Goal: Task Accomplishment & Management: Manage account settings

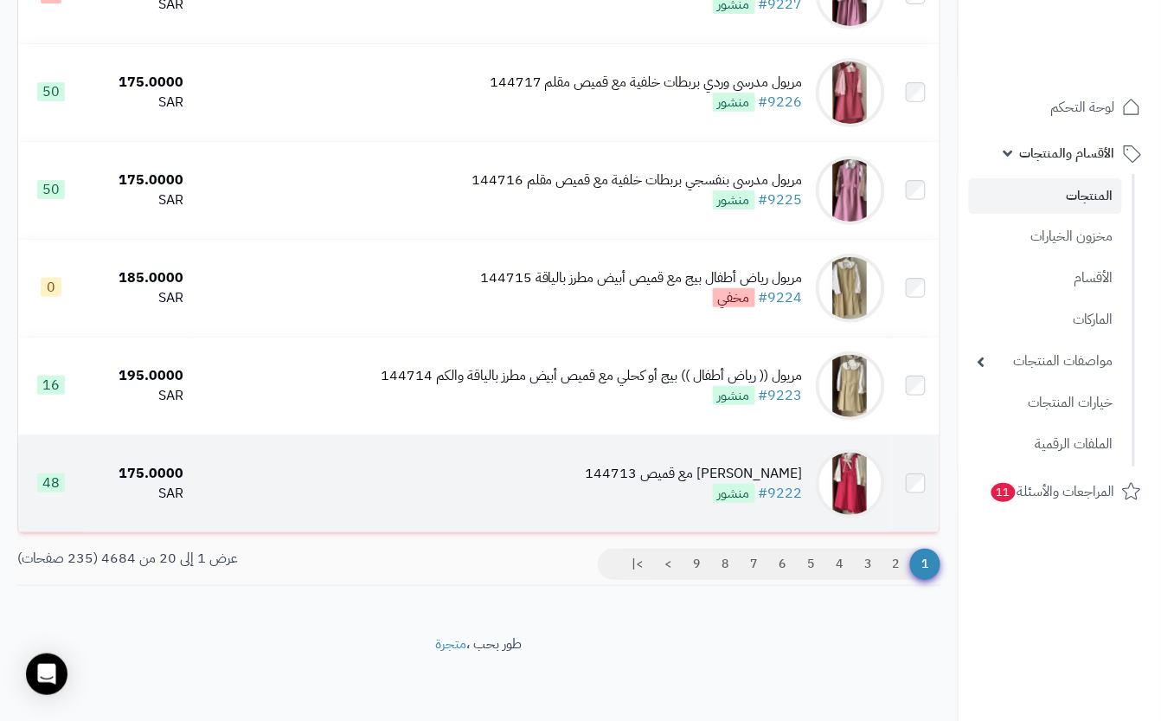
scroll to position [1753, 0]
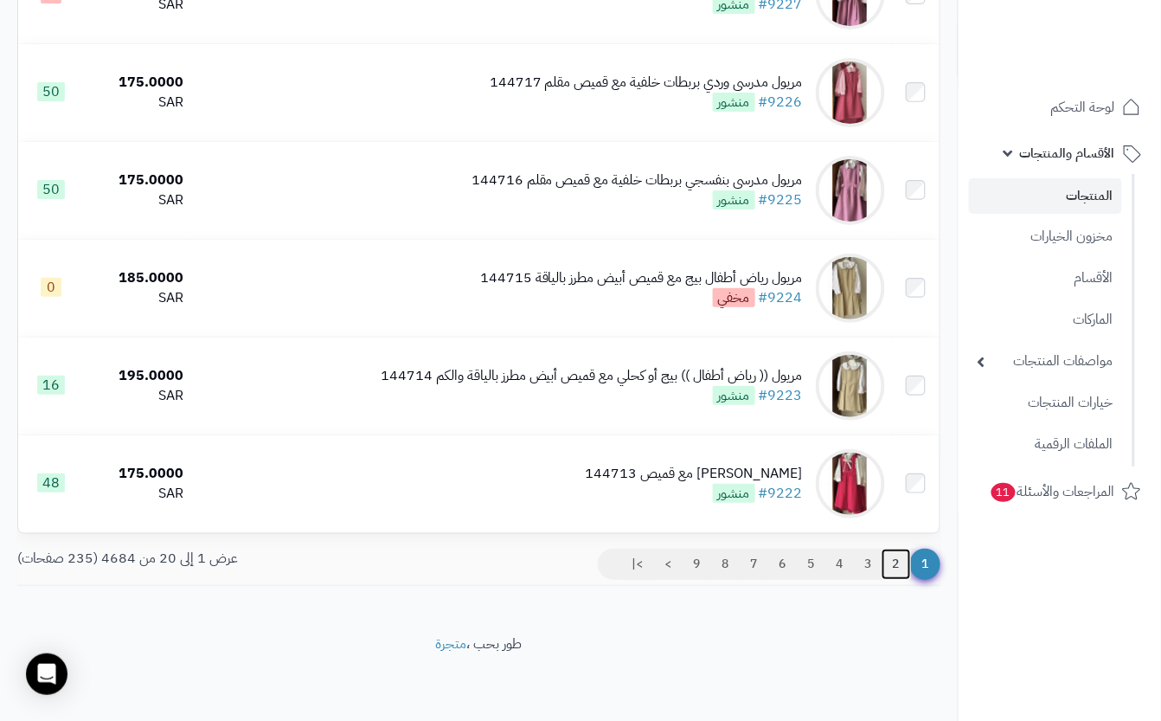
click at [894, 559] on link "2" at bounding box center [896, 564] width 29 height 31
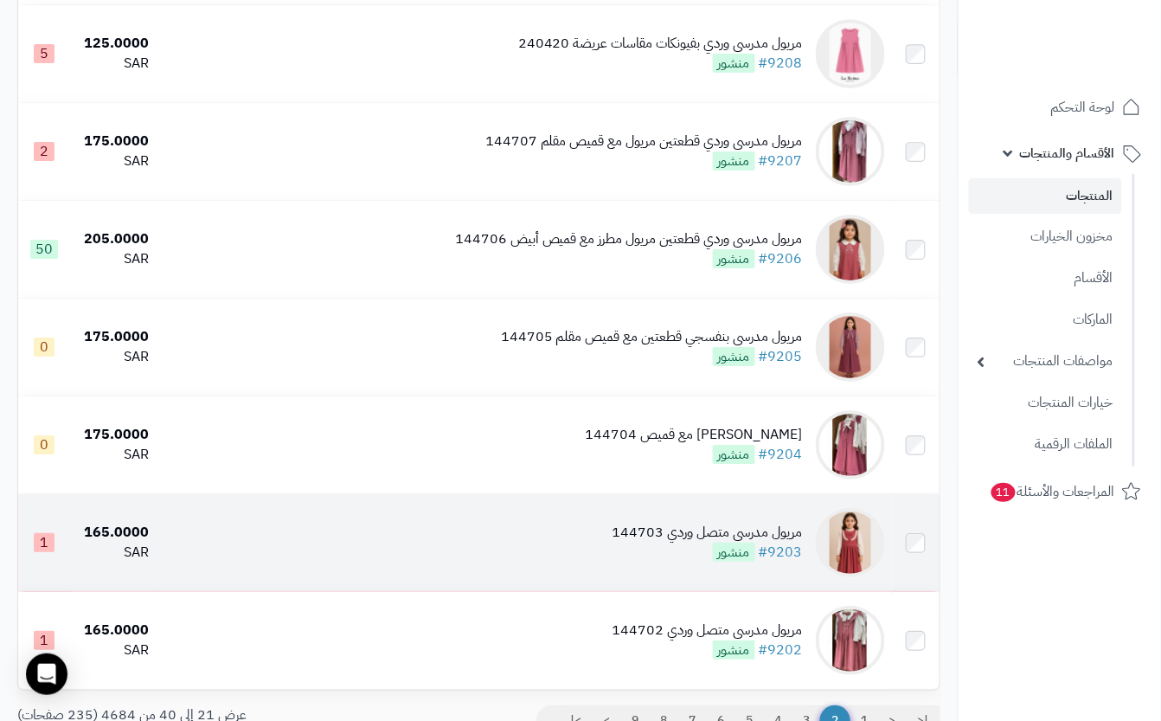
scroll to position [1676, 0]
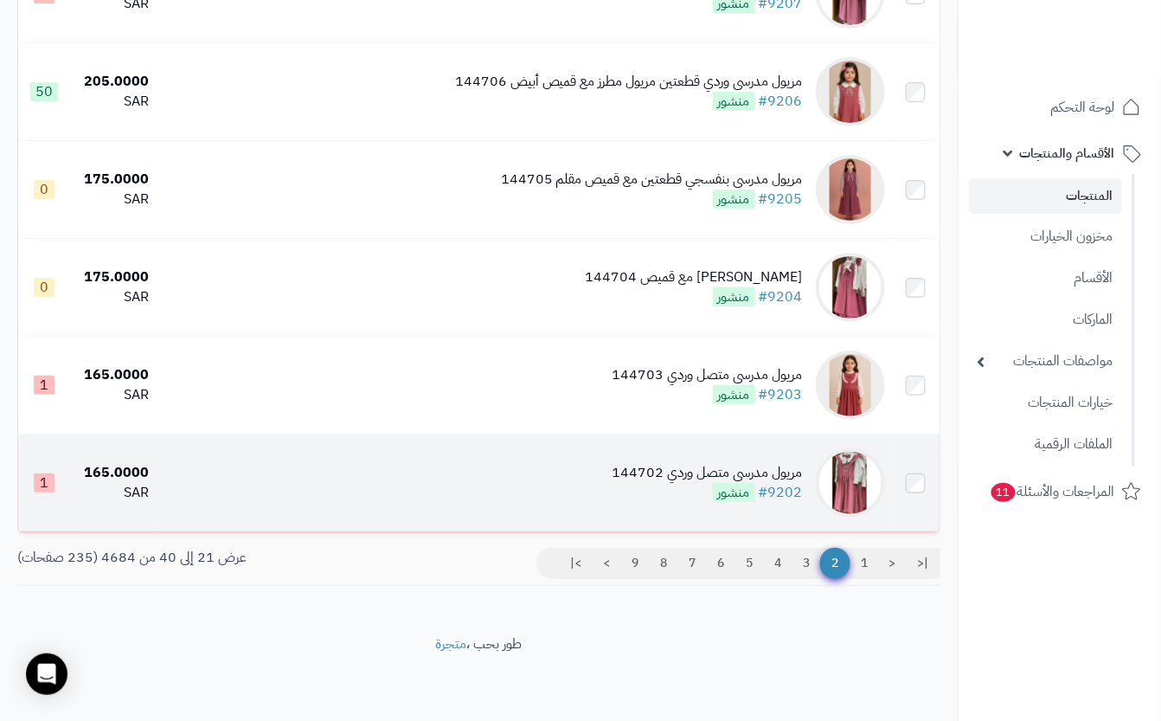
click at [663, 486] on div "مريول مدرسي متصل وردي 144702 #9202 منشور" at bounding box center [708, 483] width 190 height 40
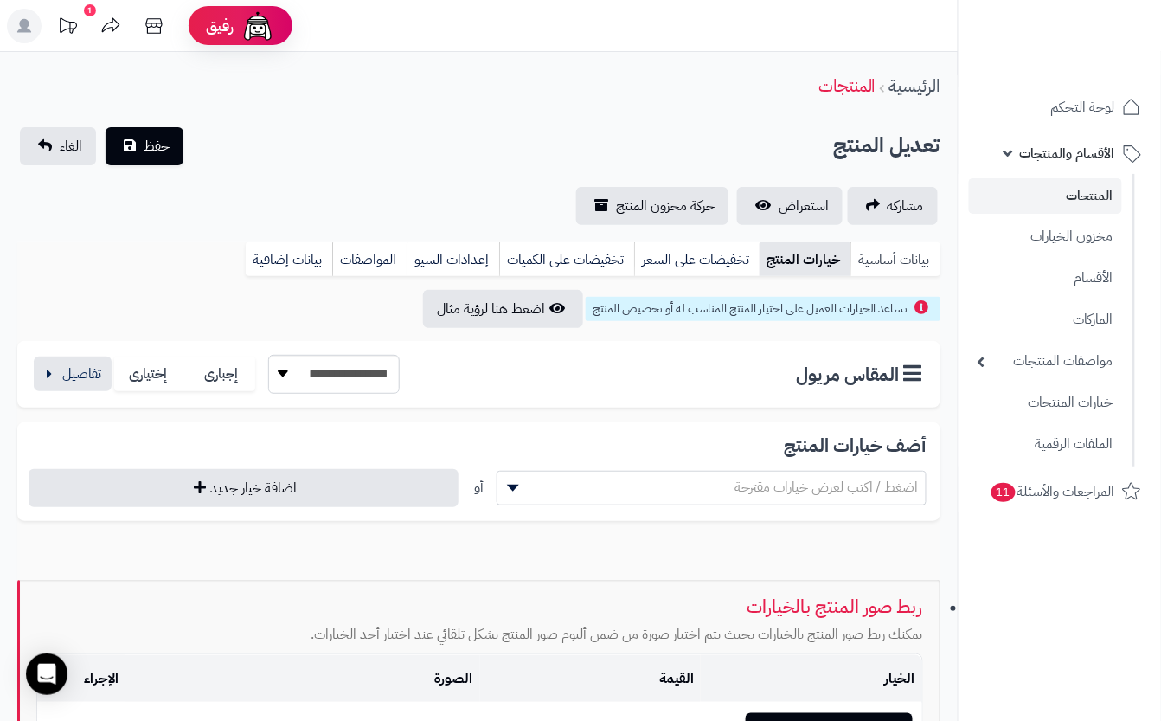
click at [901, 249] on link "بيانات أساسية" at bounding box center [896, 259] width 90 height 35
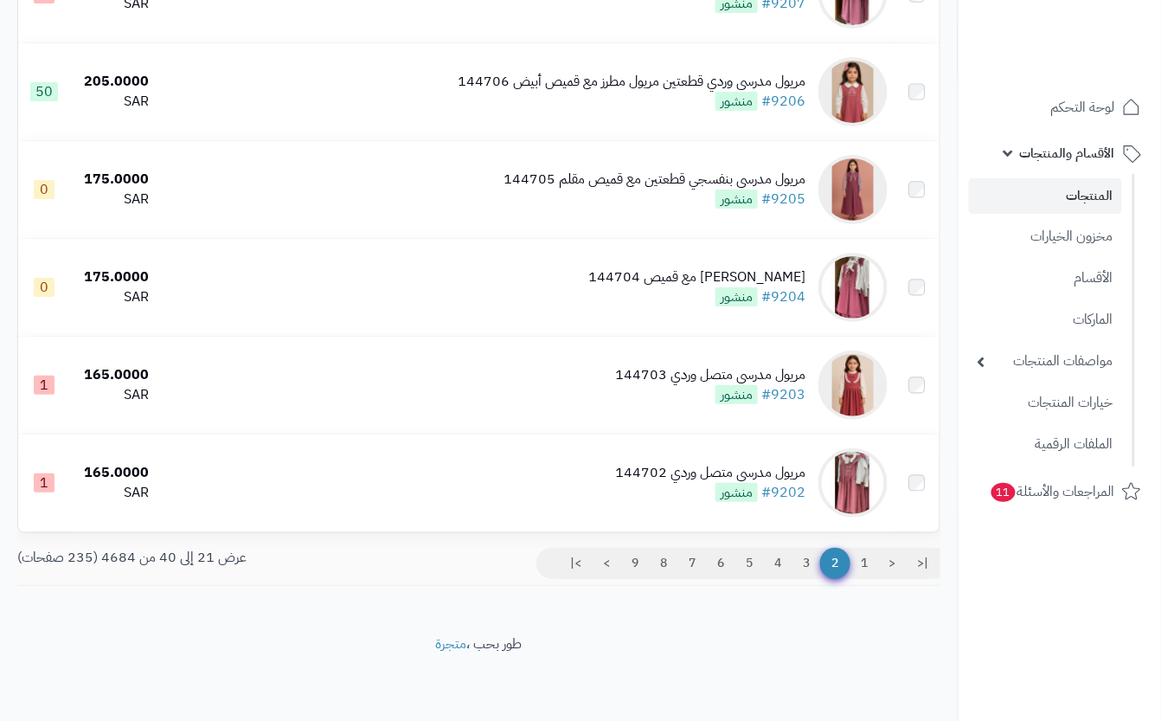
scroll to position [1676, 0]
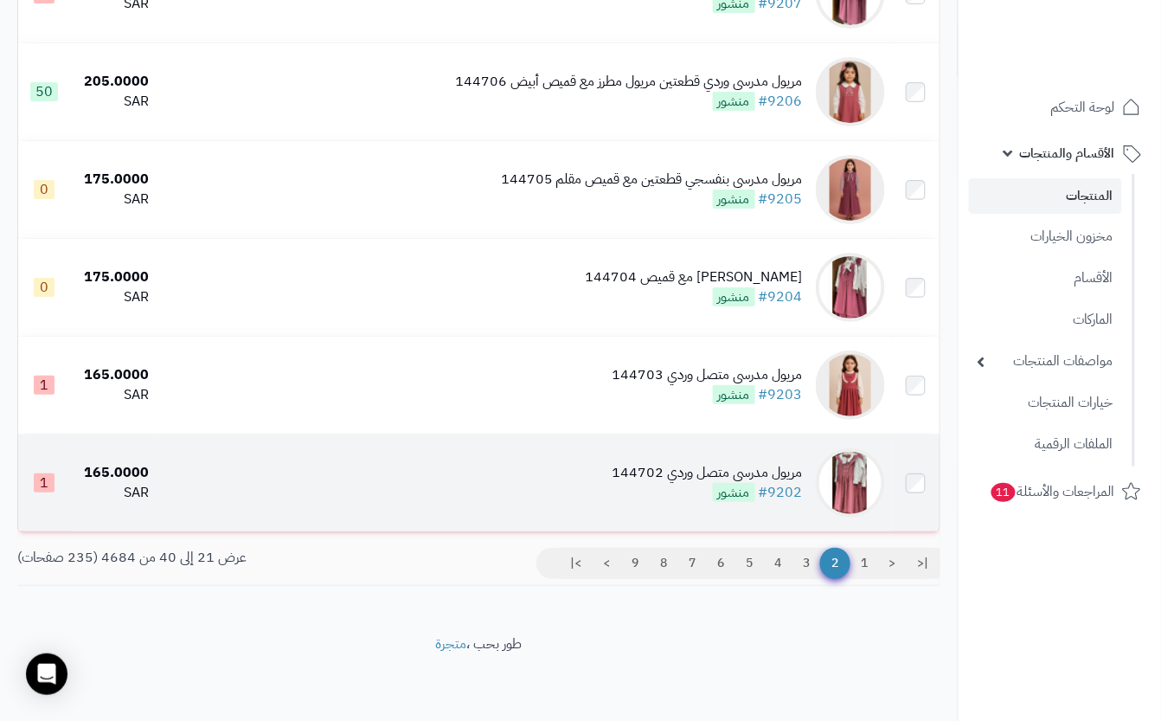
click at [604, 481] on td "مريول مدرسي متصل وردي 144702 #9202 منشور" at bounding box center [524, 482] width 737 height 97
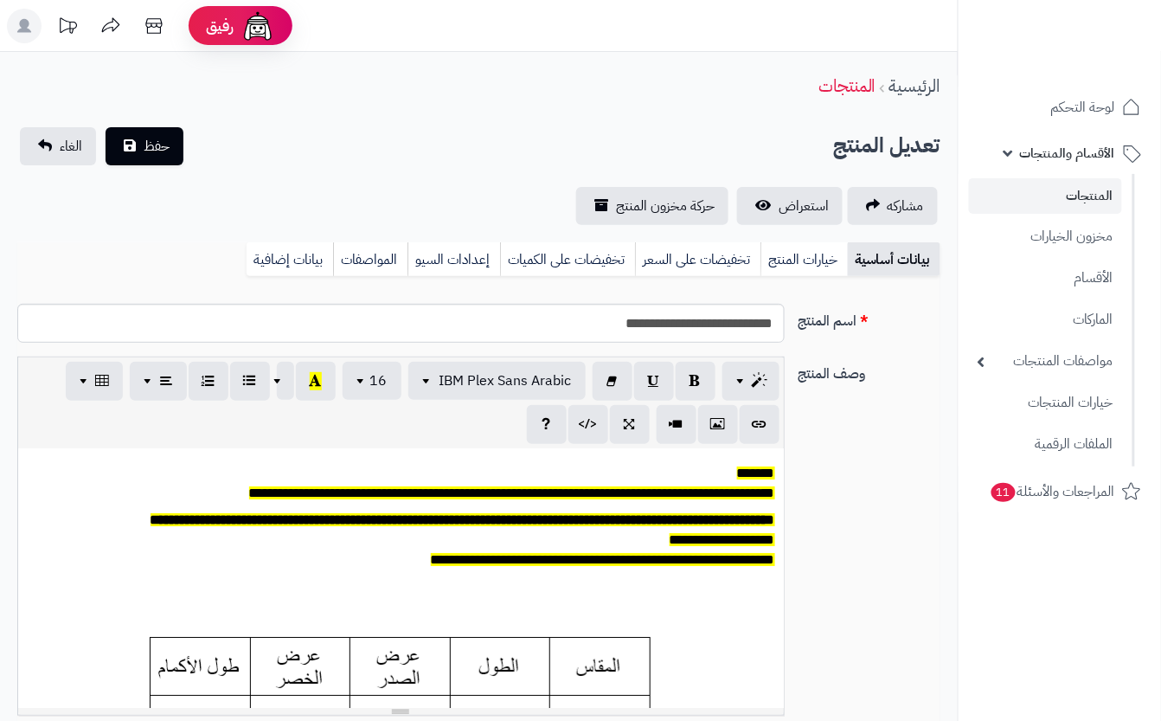
click at [807, 253] on link "خيارات المنتج" at bounding box center [804, 259] width 87 height 35
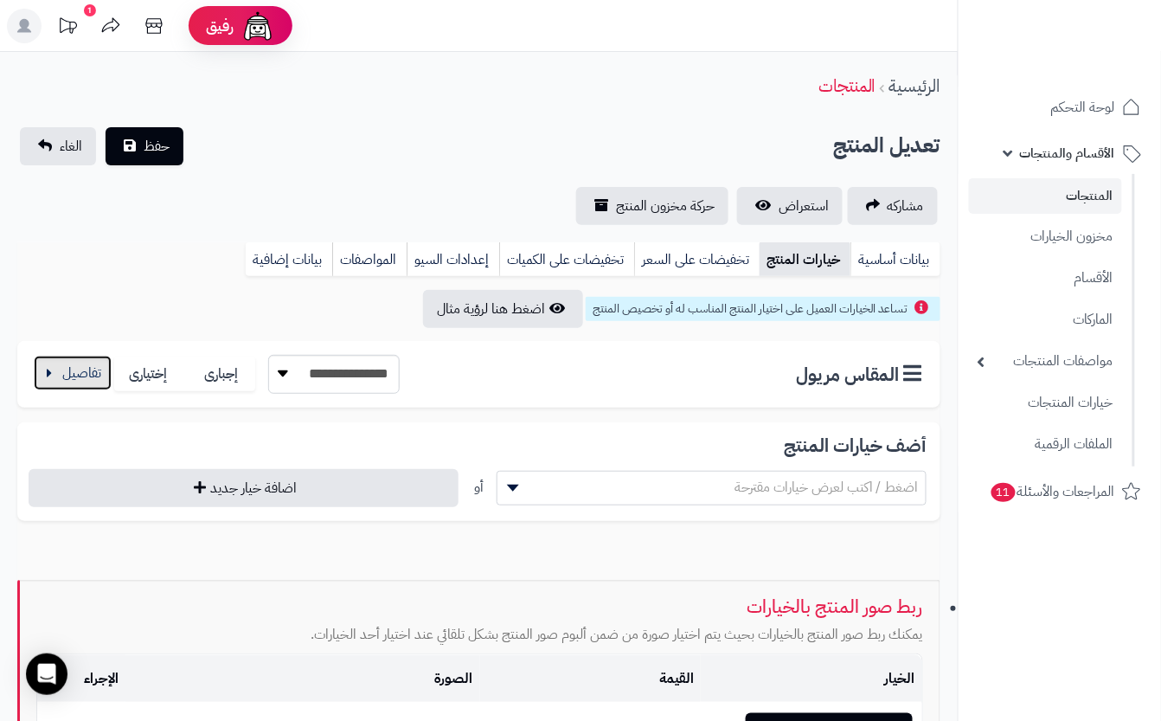
click at [80, 376] on button "button" at bounding box center [73, 373] width 78 height 35
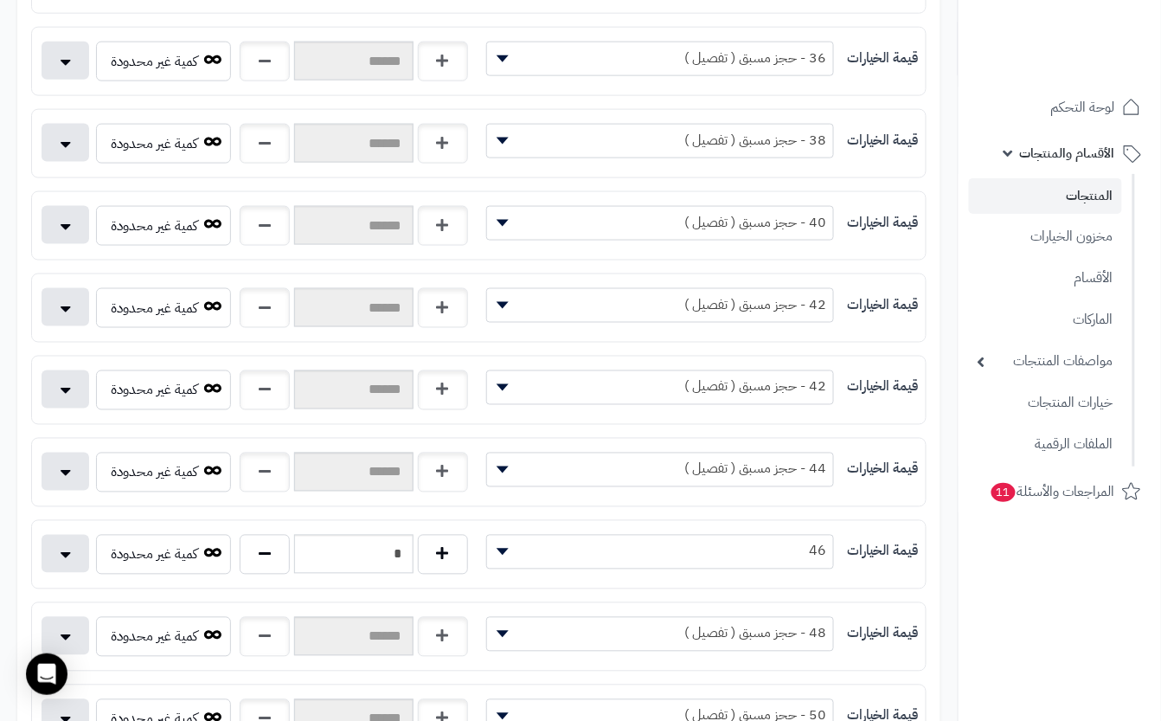
scroll to position [576, 0]
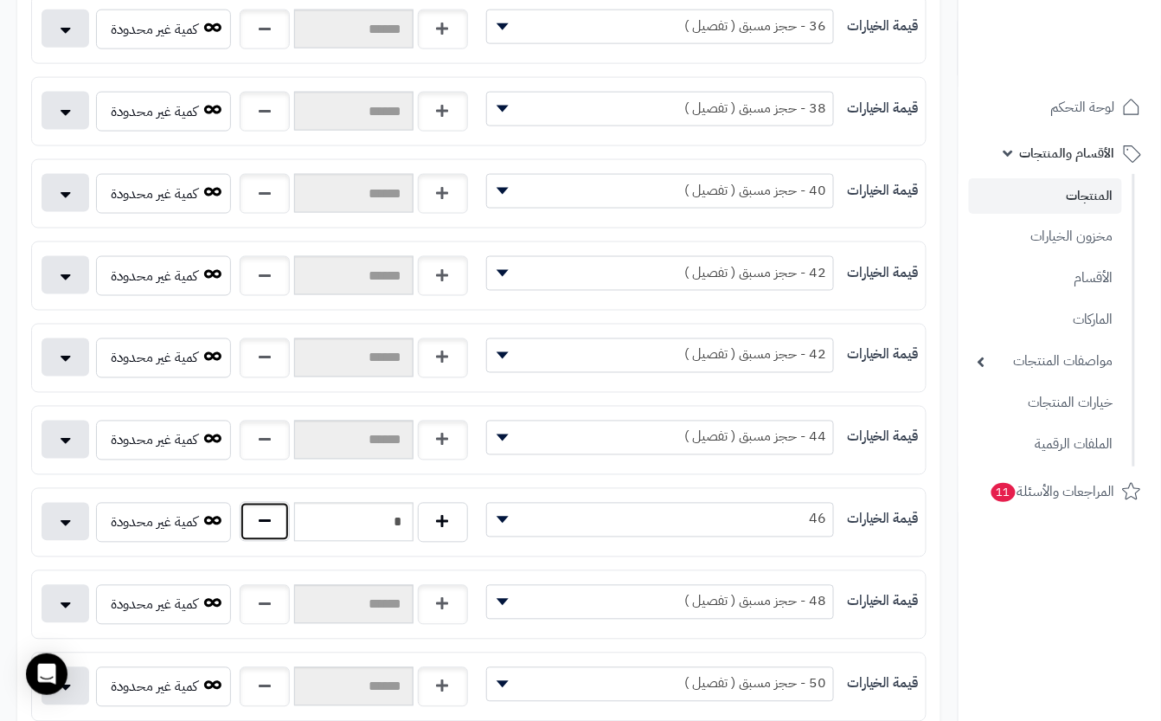
click at [258, 524] on button "button" at bounding box center [265, 522] width 50 height 40
type input "*"
click at [717, 532] on span "46" at bounding box center [660, 519] width 347 height 26
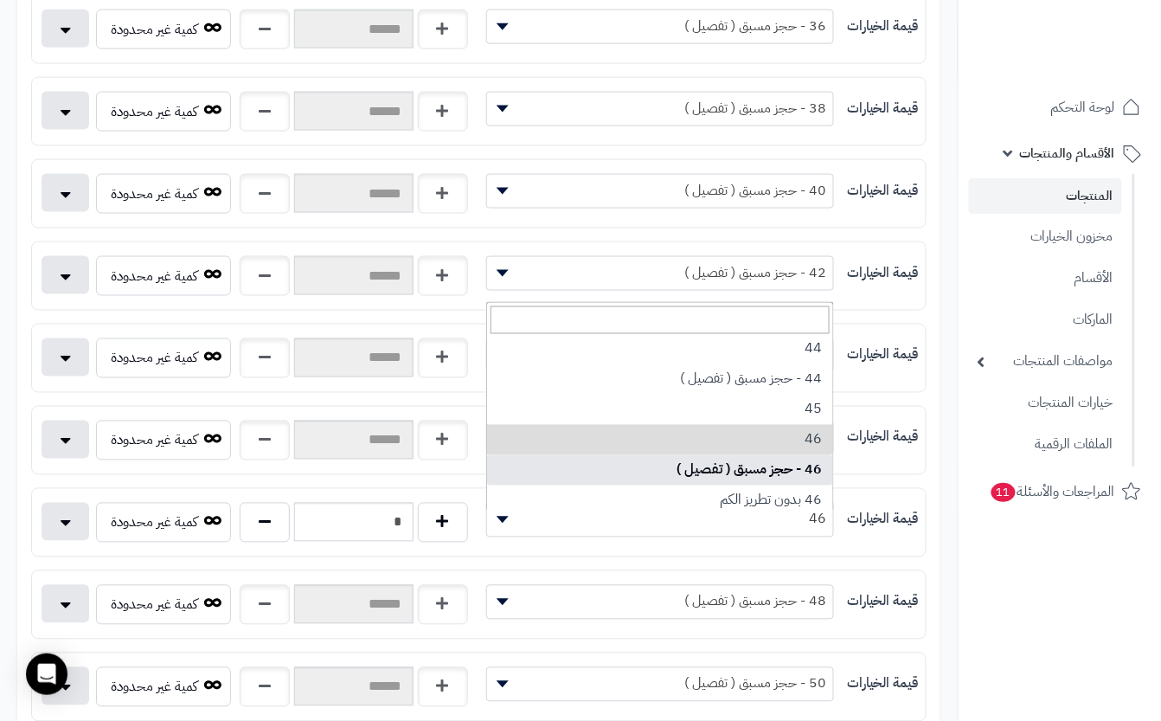
select select "***"
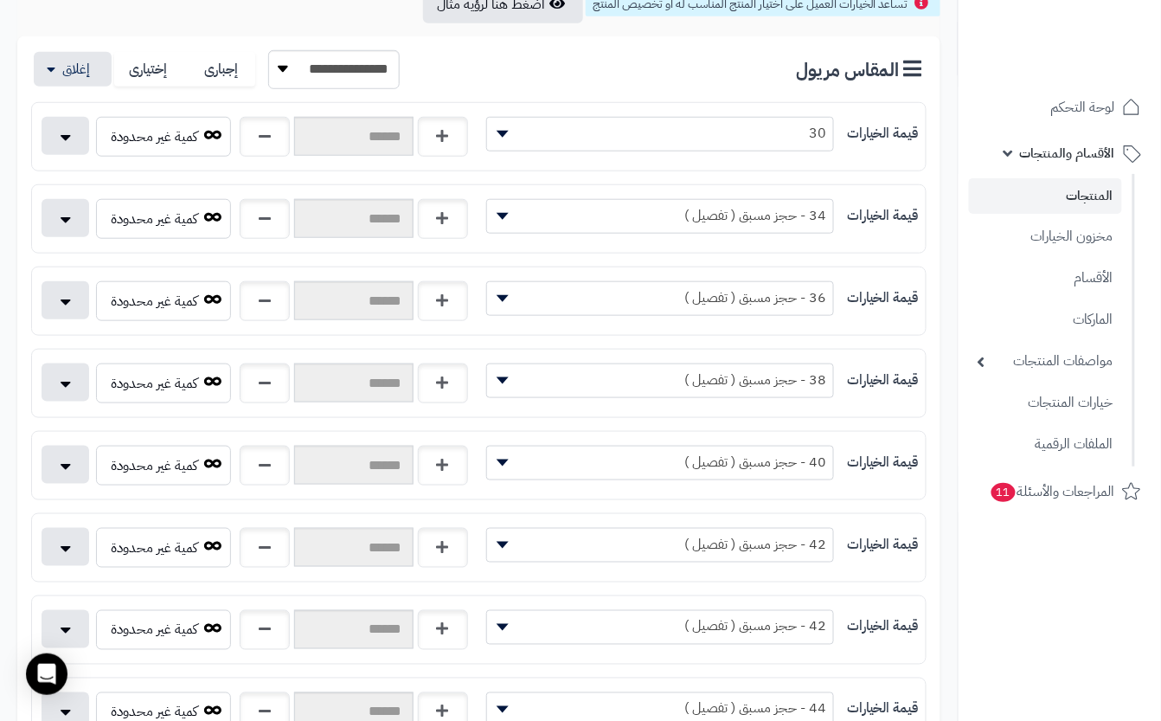
scroll to position [0, 0]
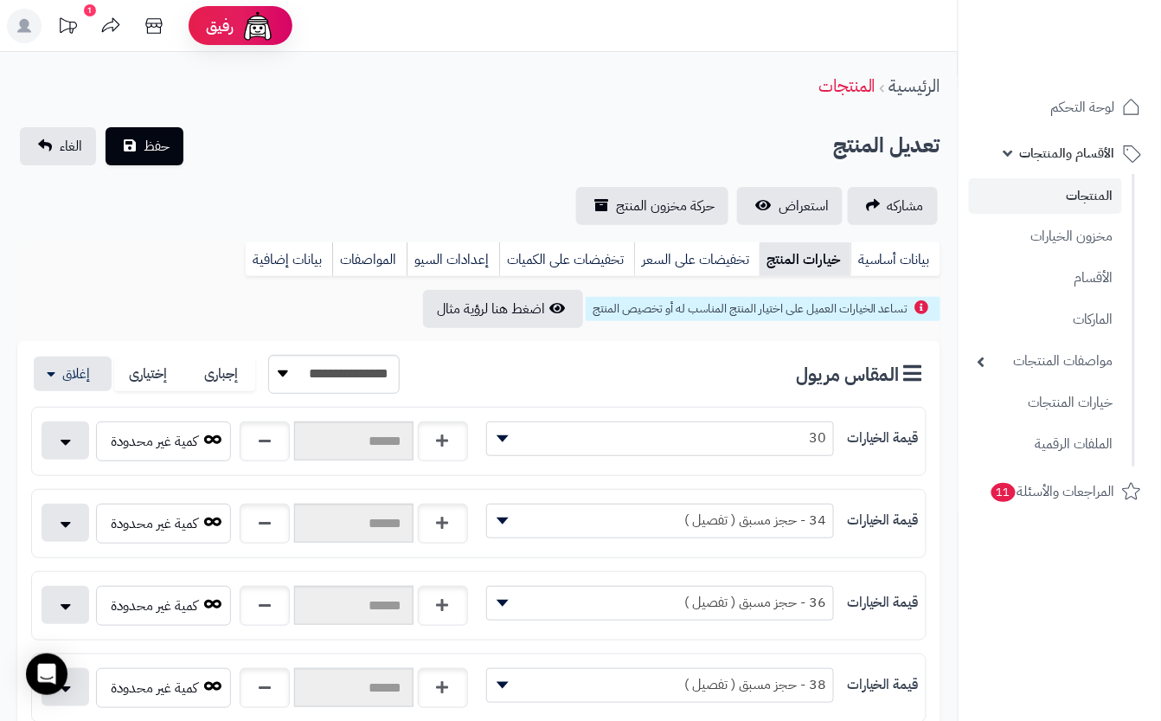
click at [274, 132] on div "تعديل المنتج حفظ الغاء" at bounding box center [478, 146] width 923 height 38
click at [153, 146] on span "حفظ" at bounding box center [157, 145] width 26 height 21
